Goal: Transaction & Acquisition: Subscribe to service/newsletter

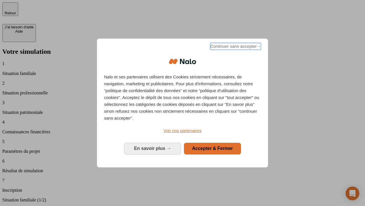
click at [235, 47] on span "Continuer sans accepter →" at bounding box center [235, 46] width 51 height 7
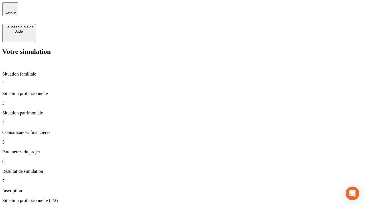
type input "30 000"
type input "40 000"
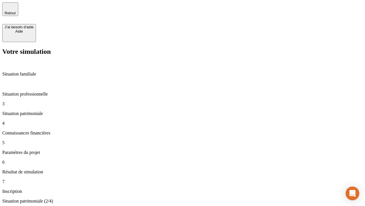
type input "1 100"
type input "20"
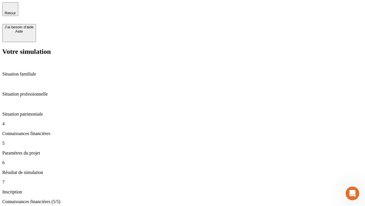
type input "40"
type input "50 000"
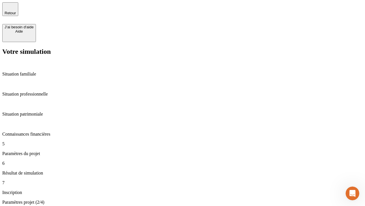
type input "640"
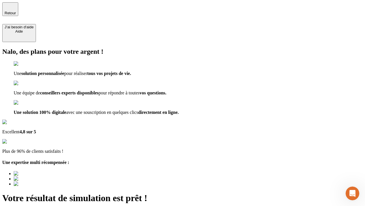
type input "[EMAIL_ADDRESS][DOMAIN_NAME]"
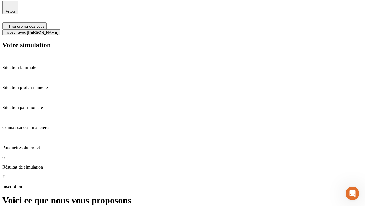
click at [58, 30] on span "Investir avec [PERSON_NAME]" at bounding box center [32, 32] width 54 height 4
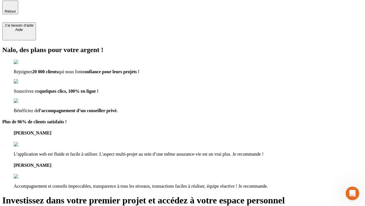
scroll to position [1, 0]
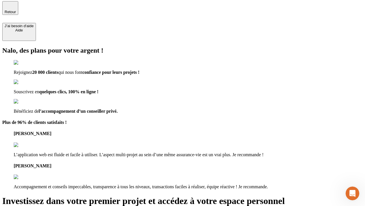
type input "abc"
